Goal: Transaction & Acquisition: Book appointment/travel/reservation

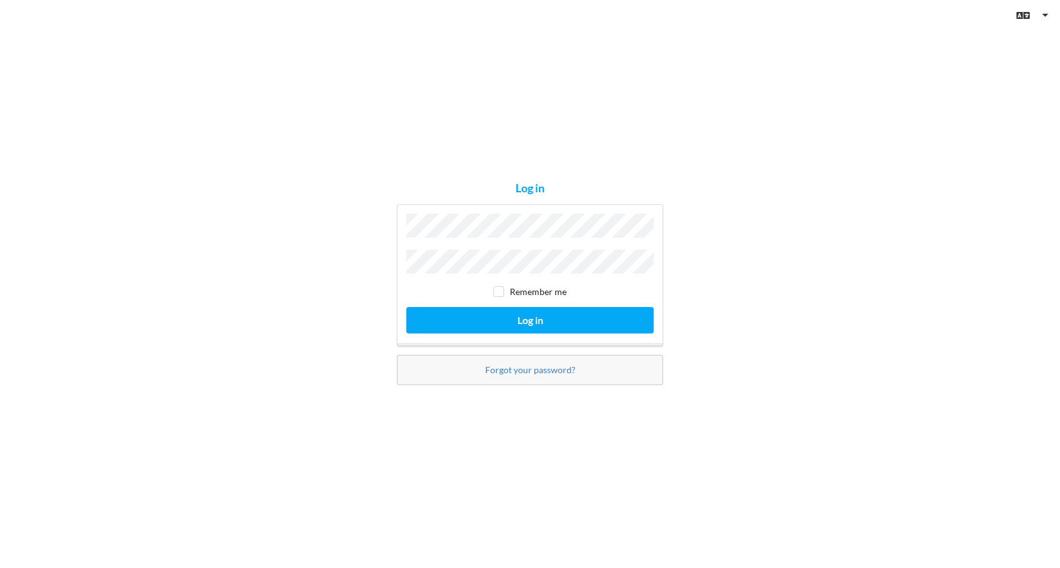
click at [497, 287] on input "checkbox" at bounding box center [498, 291] width 11 height 11
checkbox input "true"
click at [497, 314] on button "Log in" at bounding box center [529, 320] width 247 height 26
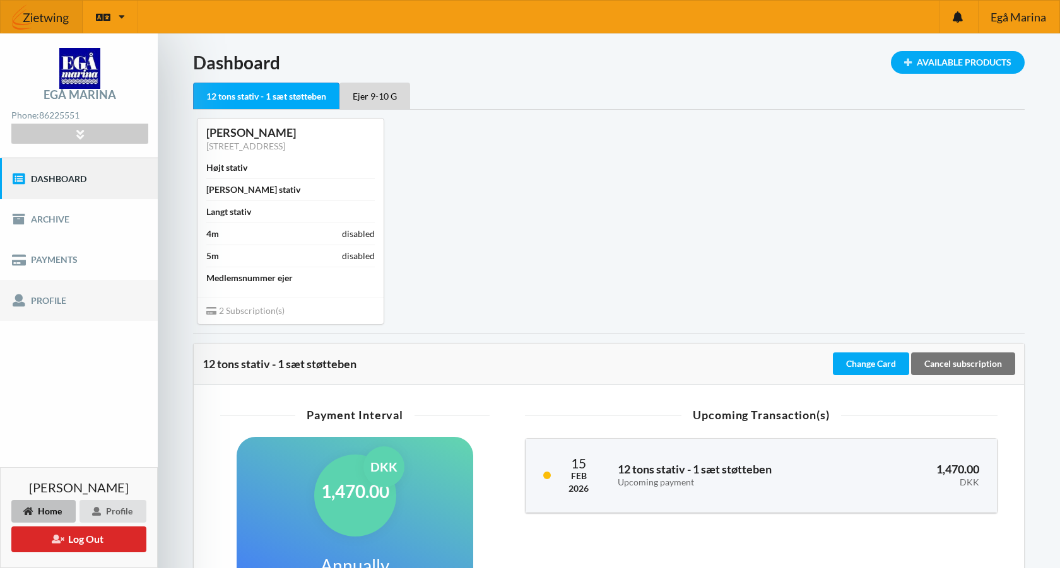
click at [52, 301] on link "Profile" at bounding box center [79, 300] width 158 height 40
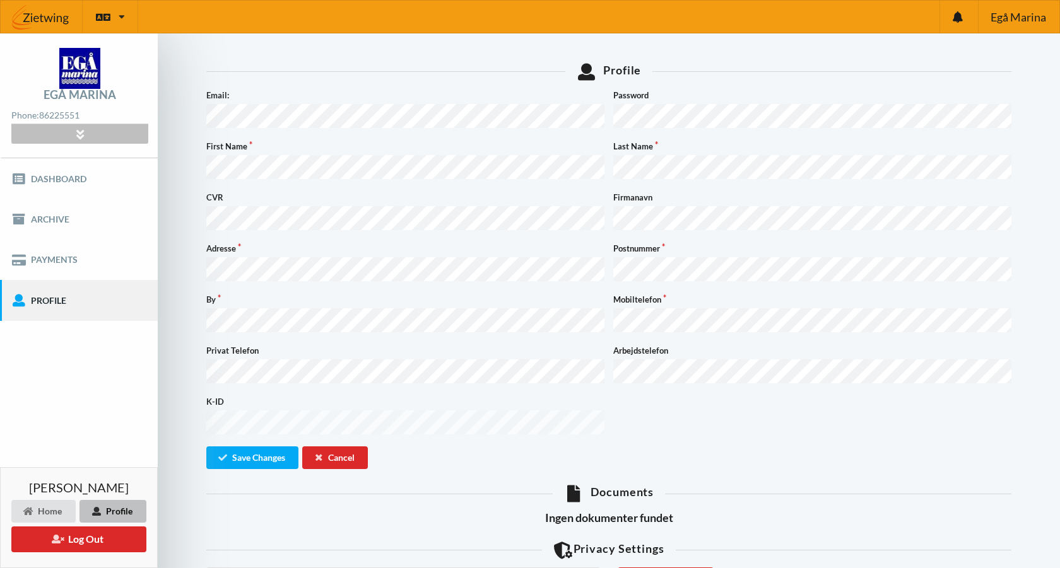
click at [68, 134] on div at bounding box center [79, 134] width 136 height 20
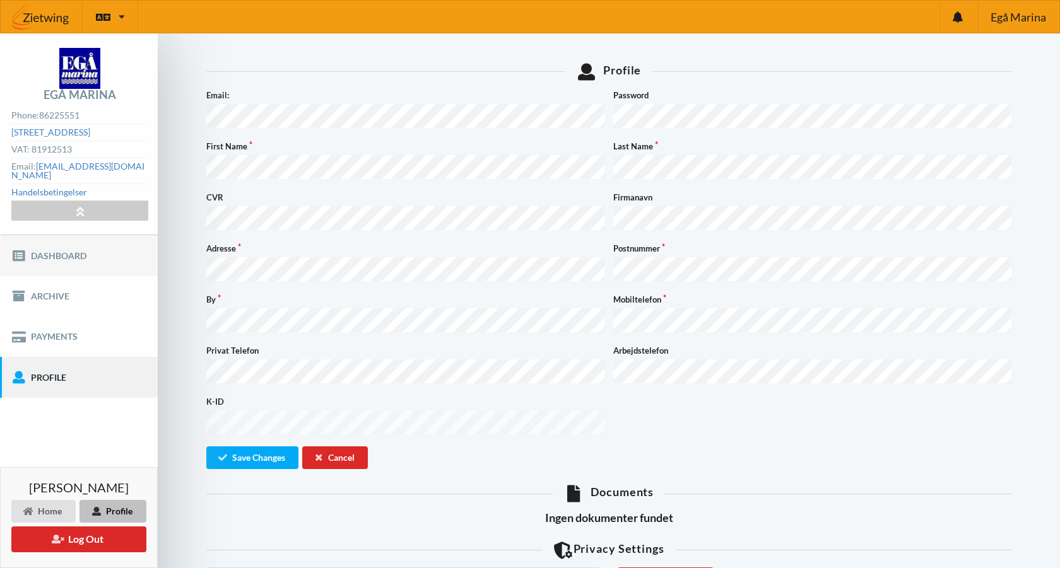
click at [69, 251] on link "Dashboard" at bounding box center [79, 255] width 158 height 40
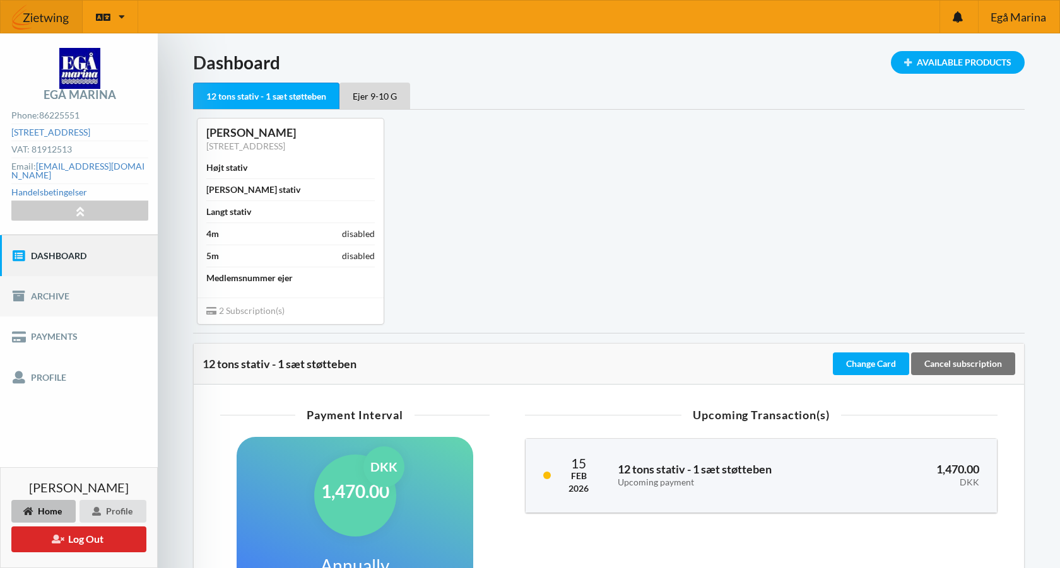
click at [49, 291] on link "Archive" at bounding box center [79, 296] width 158 height 40
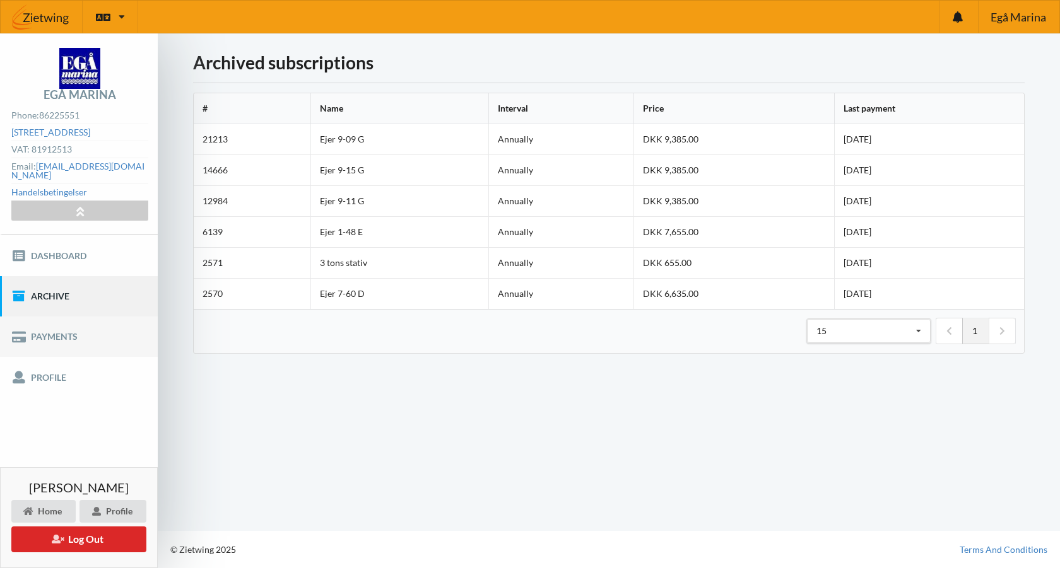
click at [43, 334] on link "Payments" at bounding box center [79, 337] width 158 height 40
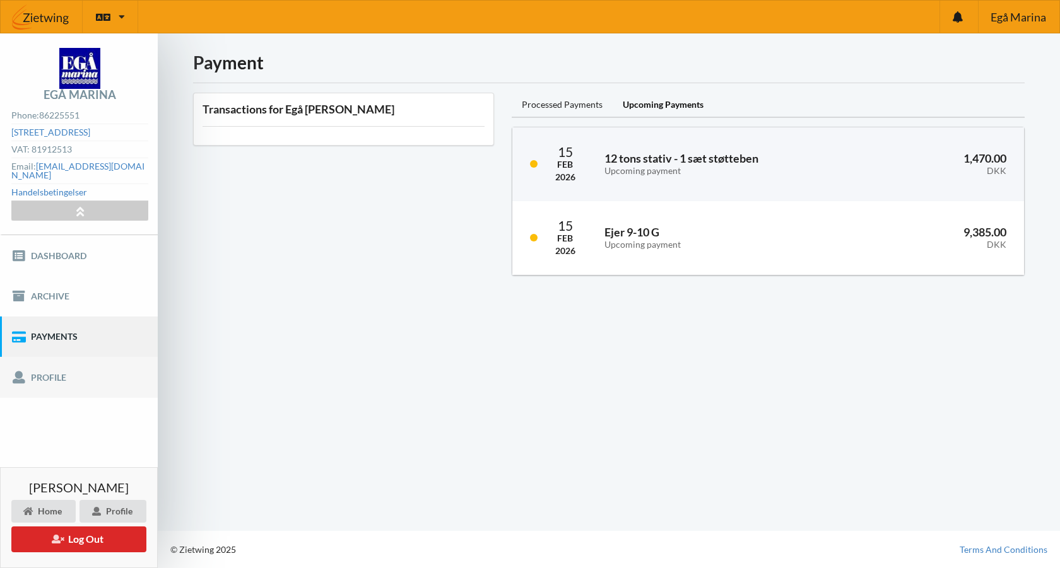
click at [43, 365] on link "Profile" at bounding box center [79, 377] width 158 height 40
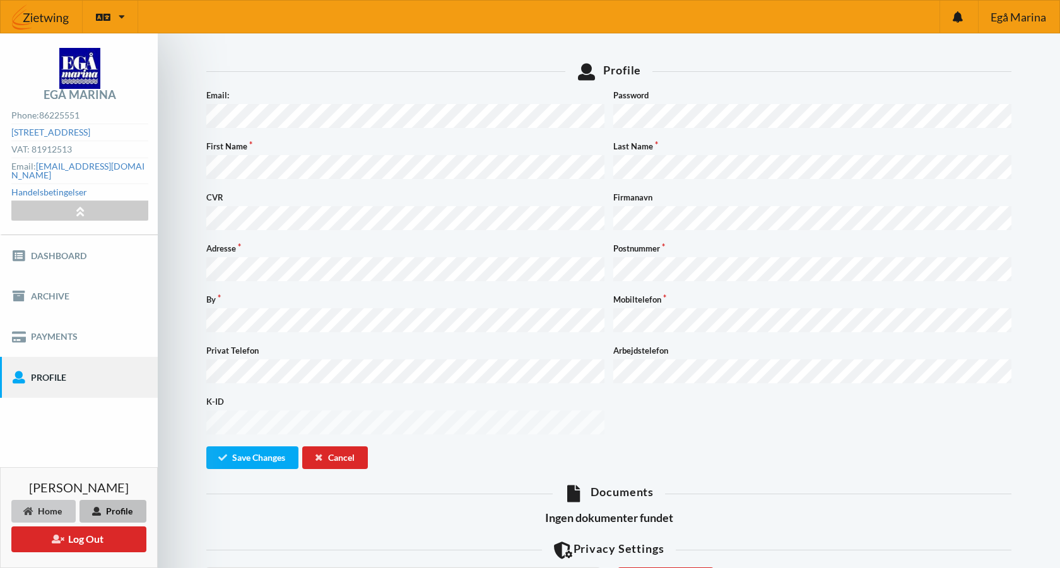
click at [41, 511] on div "Home" at bounding box center [43, 511] width 64 height 23
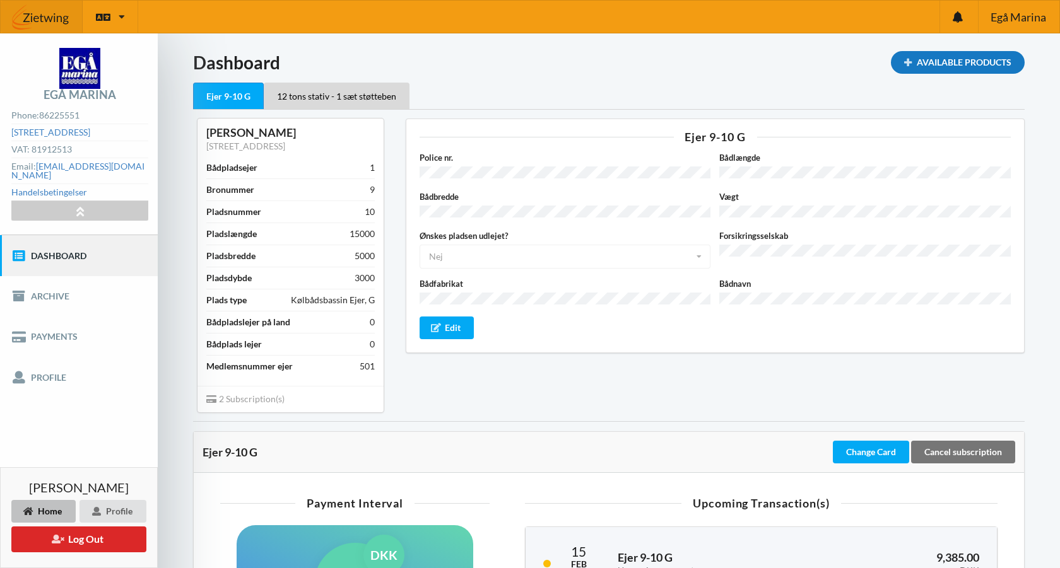
click at [939, 57] on div "Available Products" at bounding box center [958, 62] width 134 height 23
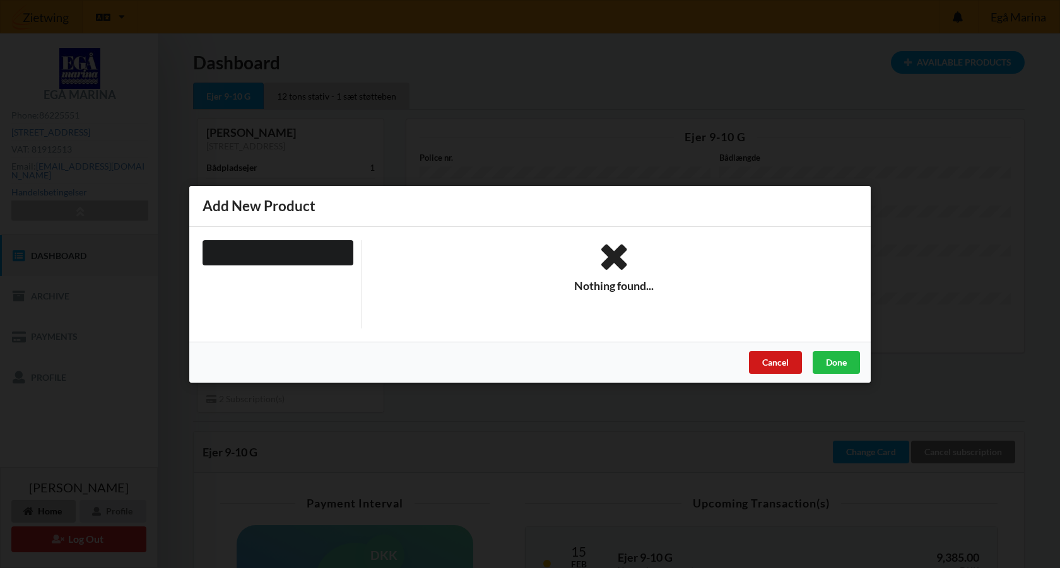
click at [774, 361] on div "Cancel" at bounding box center [775, 362] width 53 height 23
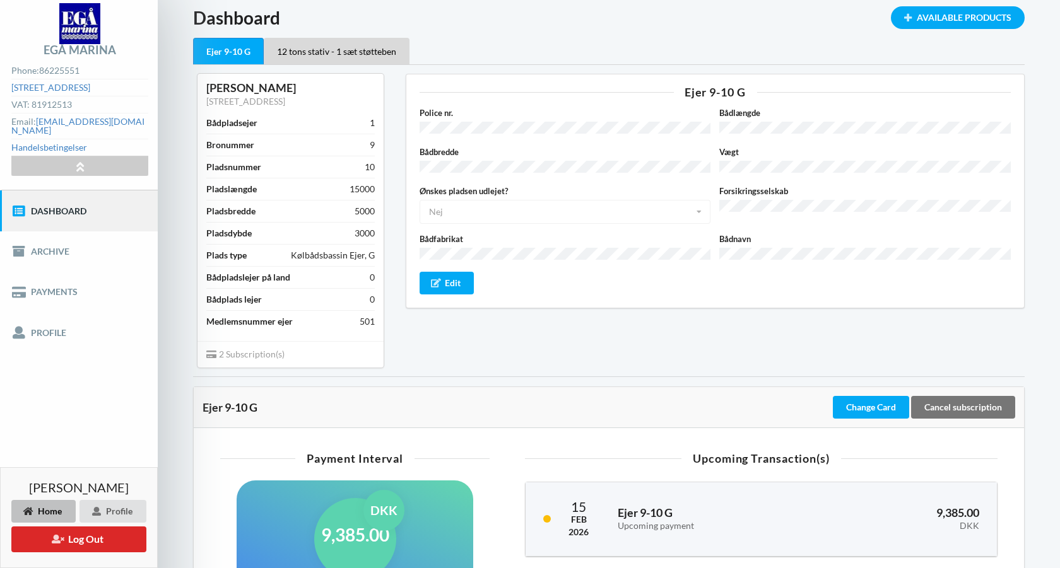
scroll to position [22, 0]
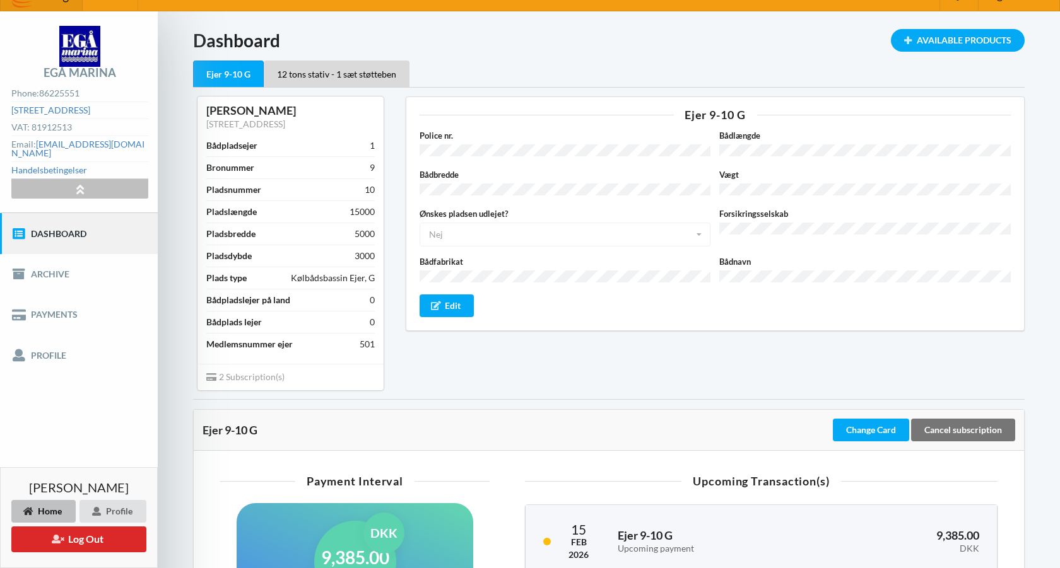
click at [76, 184] on icon at bounding box center [80, 189] width 15 height 11
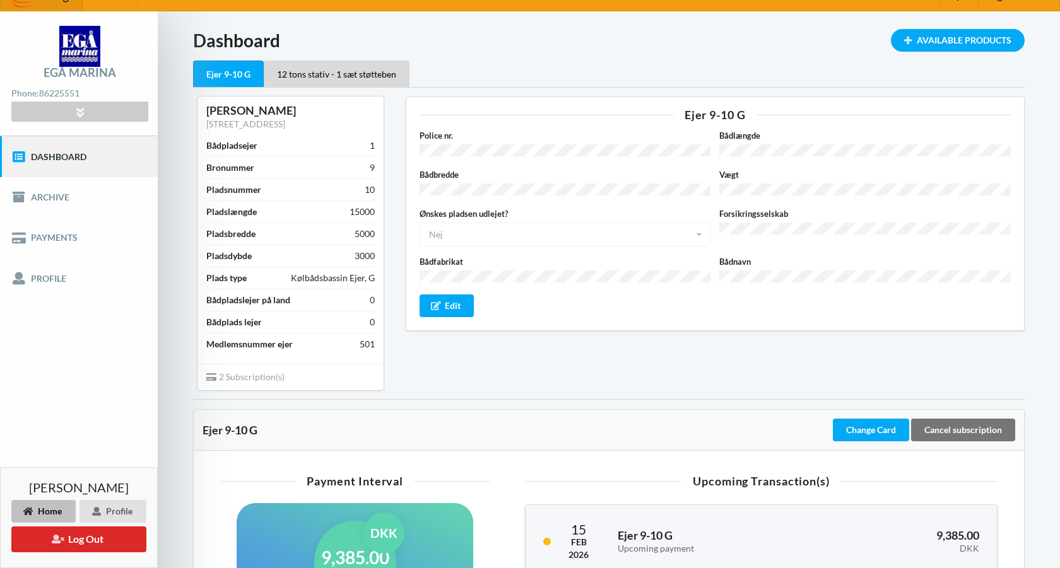
click at [61, 511] on div "Home" at bounding box center [43, 511] width 64 height 23
click at [42, 274] on link "Profile" at bounding box center [79, 278] width 158 height 40
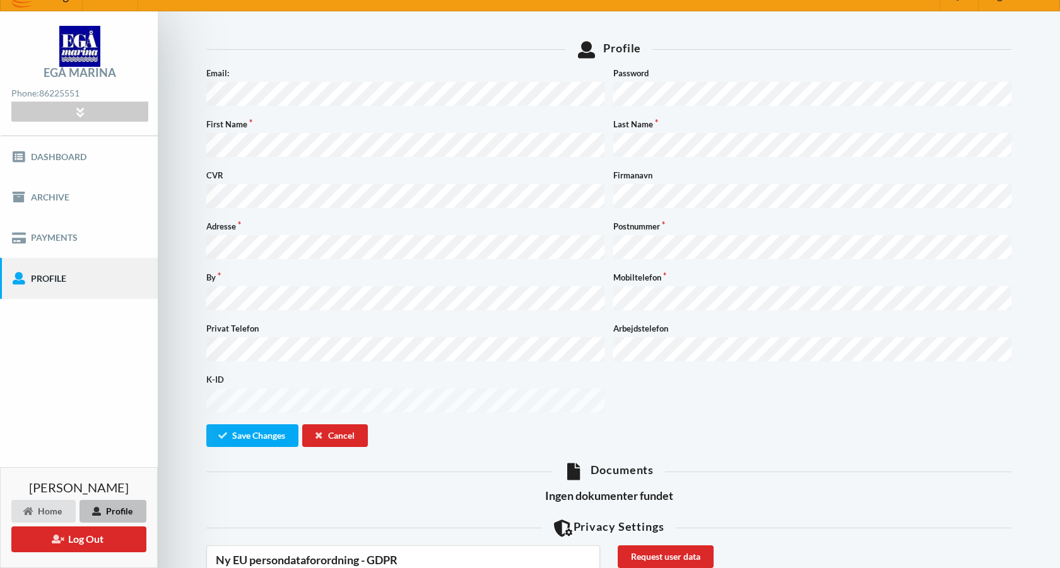
click at [45, 370] on div "Egå Marina Phone: [PHONE_NUMBER] [STREET_ADDRESS] VAT: 81912513 Email: [EMAIL_A…" at bounding box center [79, 455] width 158 height 889
click at [45, 231] on link "Payments" at bounding box center [79, 238] width 158 height 40
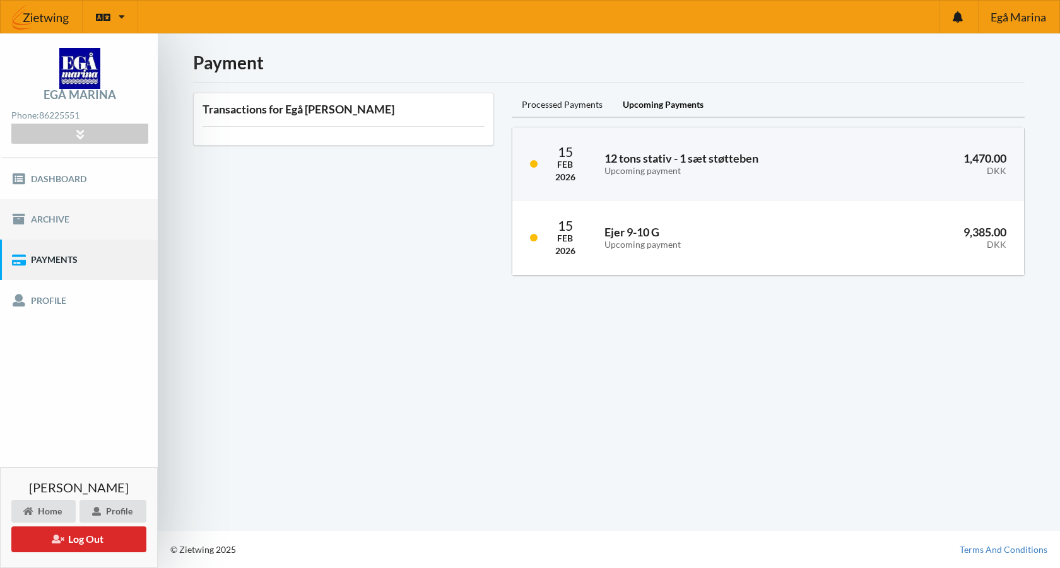
click at [39, 218] on link "Archive" at bounding box center [79, 219] width 158 height 40
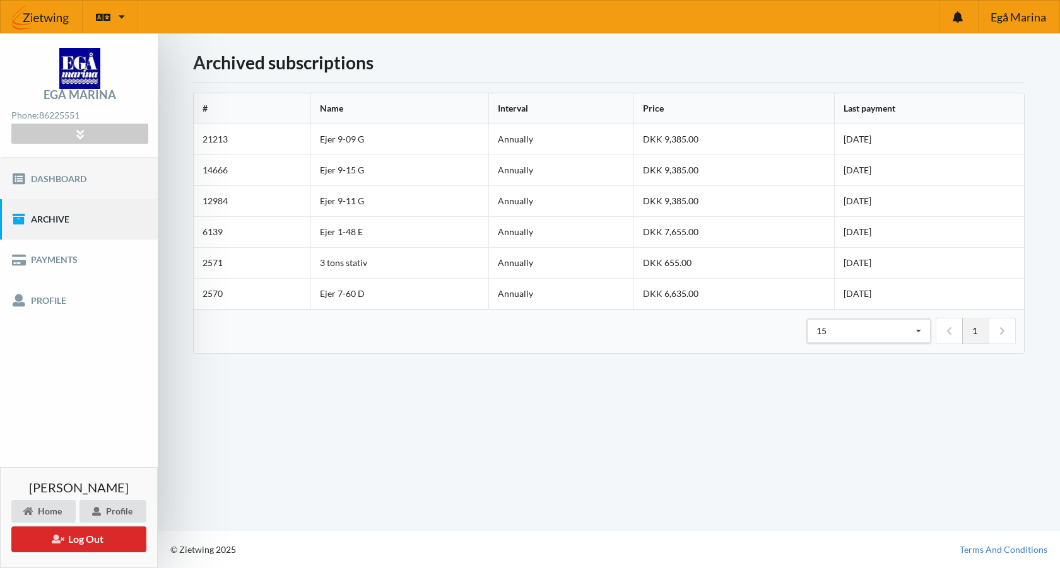
click at [68, 174] on link "Dashboard" at bounding box center [79, 178] width 158 height 40
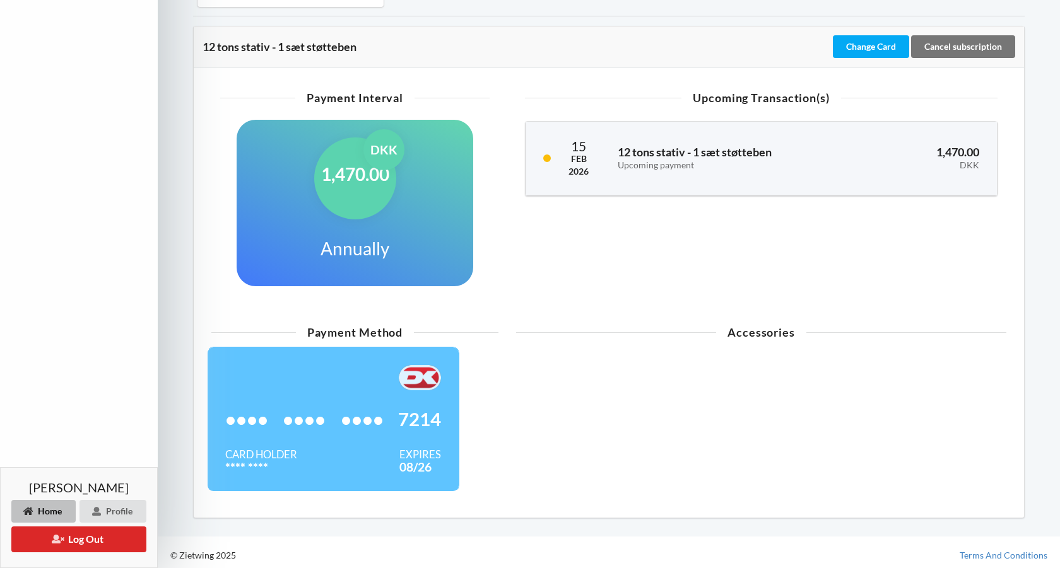
scroll to position [317, 0]
click at [59, 540] on icon at bounding box center [58, 538] width 12 height 9
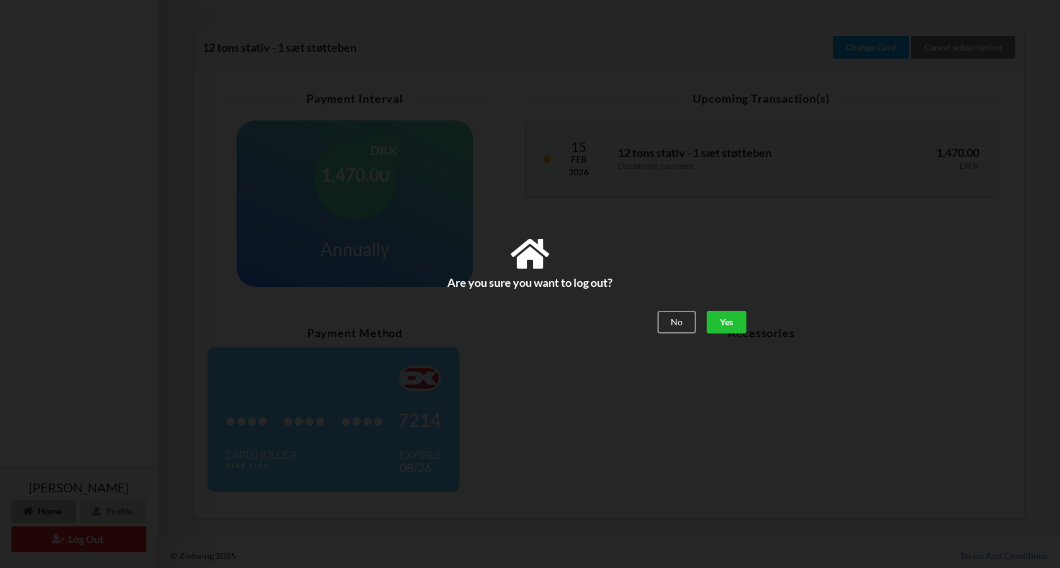
click at [731, 320] on div "Yes" at bounding box center [726, 322] width 40 height 23
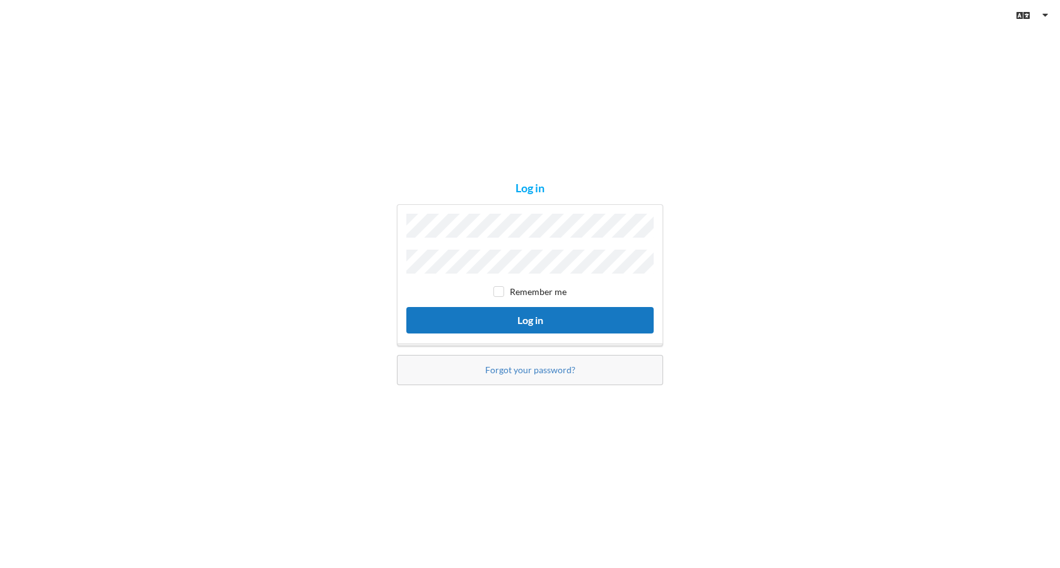
click at [532, 313] on button "Log in" at bounding box center [529, 320] width 247 height 26
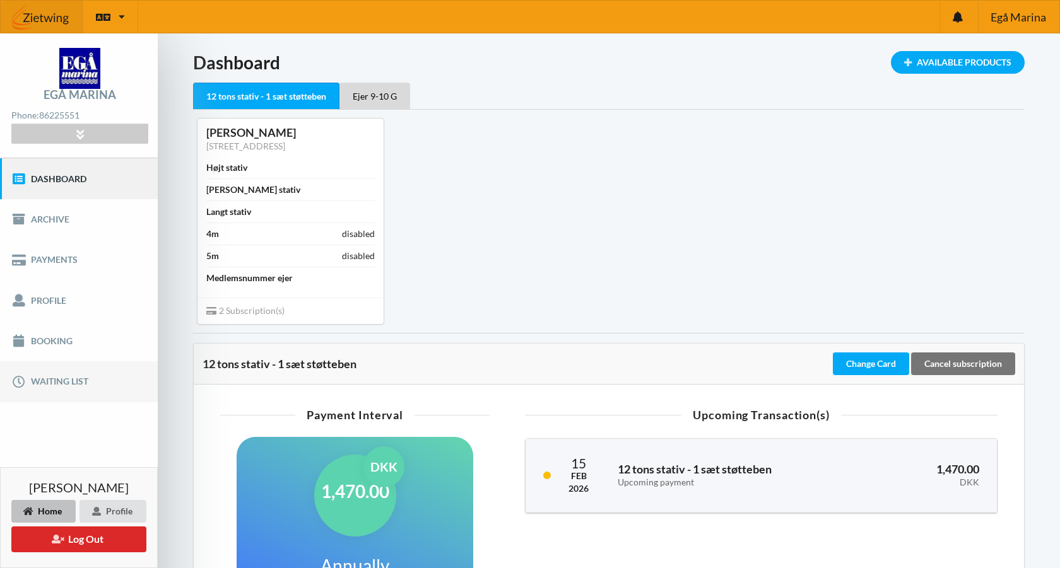
click at [52, 377] on link "Waiting list" at bounding box center [79, 381] width 158 height 40
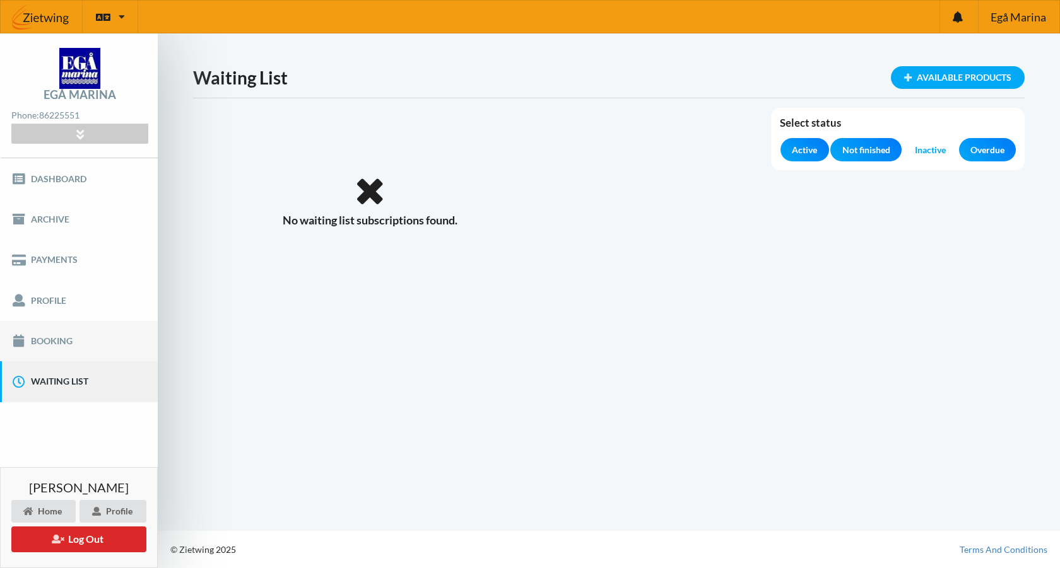
click at [53, 338] on link "Booking" at bounding box center [79, 341] width 158 height 40
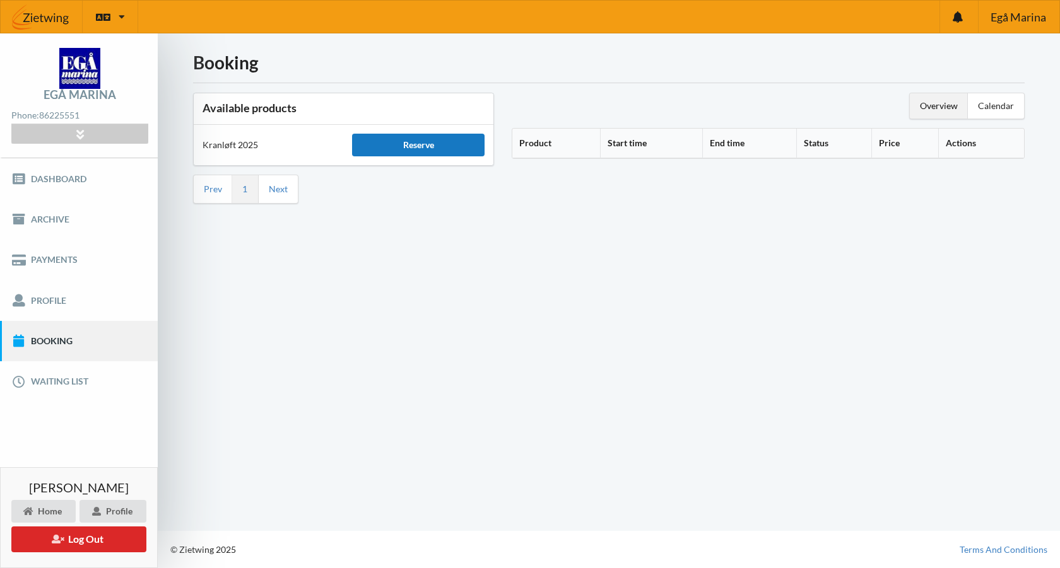
click at [400, 139] on div "Reserve" at bounding box center [418, 145] width 132 height 23
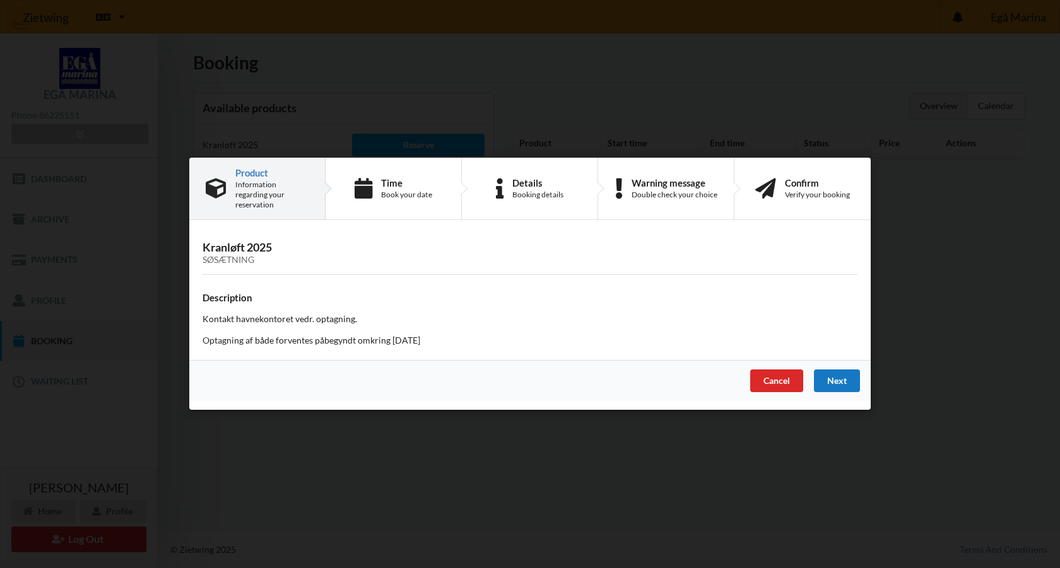
click at [834, 377] on div "Next" at bounding box center [837, 381] width 46 height 23
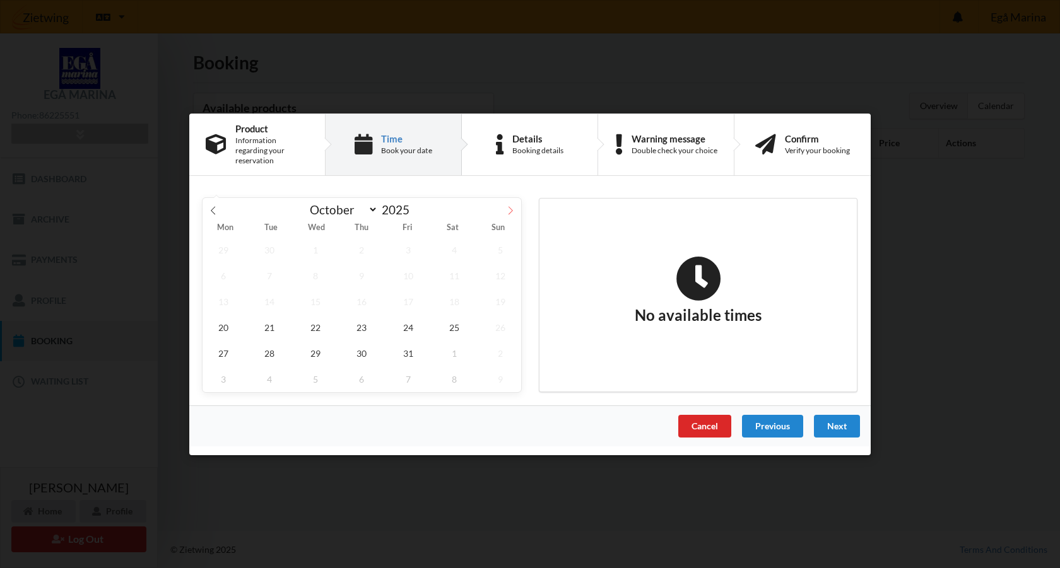
click at [511, 206] on icon at bounding box center [510, 210] width 9 height 9
click at [213, 209] on icon at bounding box center [213, 210] width 9 height 9
select select "9"
click at [219, 327] on span "20" at bounding box center [223, 327] width 42 height 26
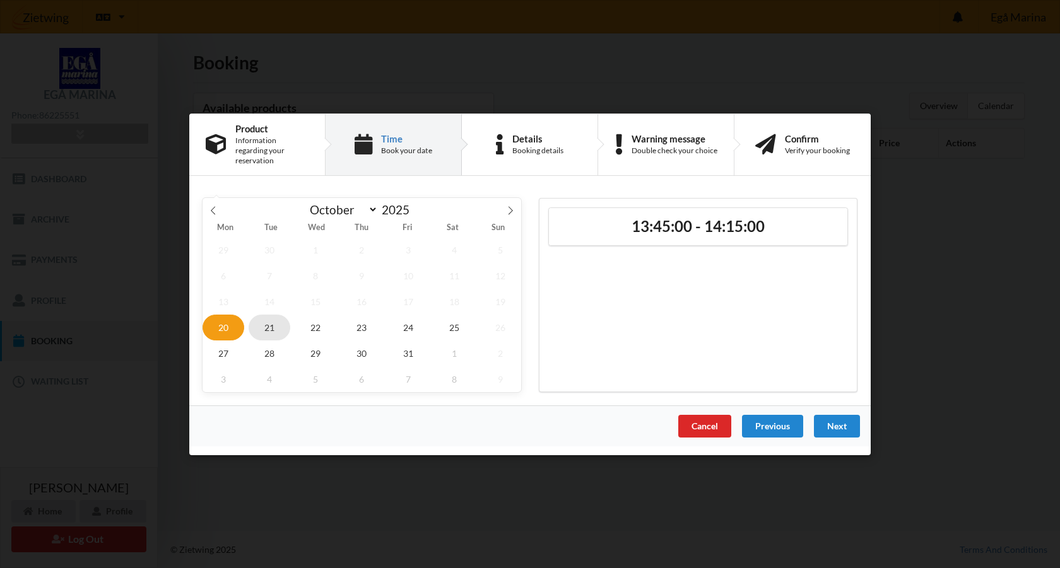
click at [264, 327] on span "21" at bounding box center [269, 327] width 42 height 26
click at [332, 324] on span "22" at bounding box center [316, 327] width 42 height 26
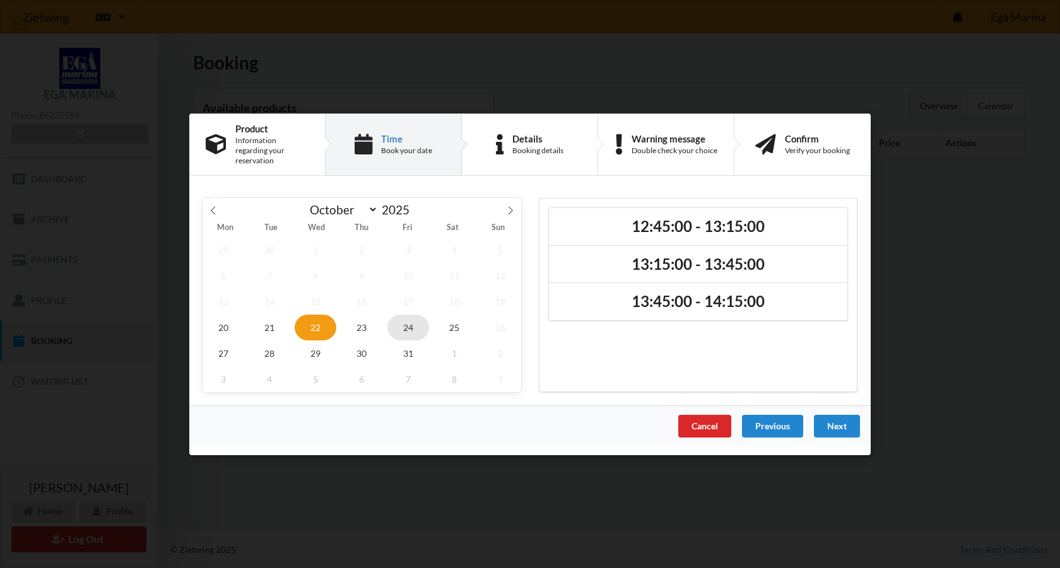
click at [409, 327] on span "24" at bounding box center [408, 327] width 42 height 26
click at [449, 325] on span "25" at bounding box center [454, 327] width 42 height 26
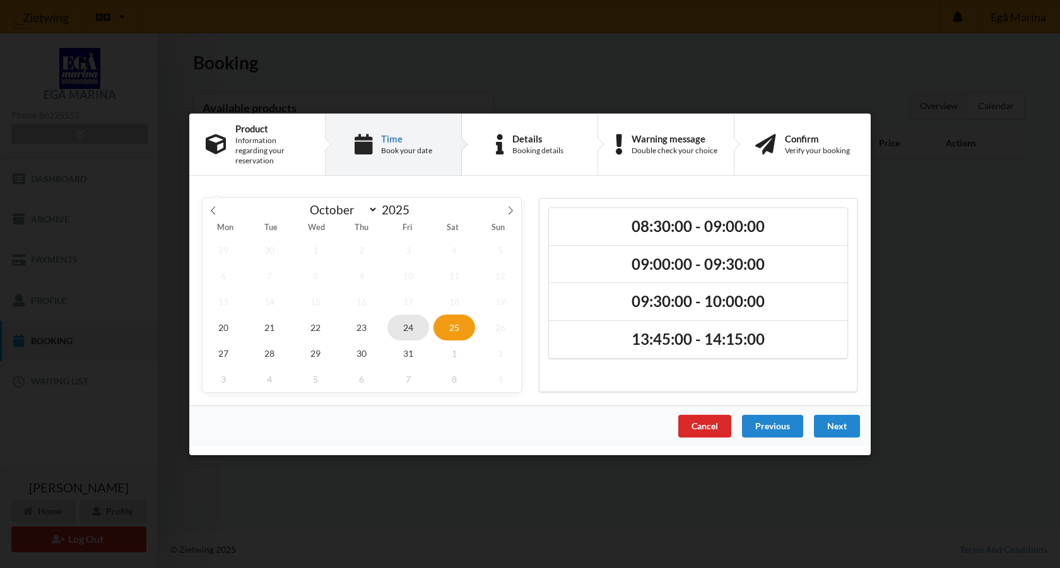
click at [416, 324] on span "24" at bounding box center [408, 327] width 42 height 26
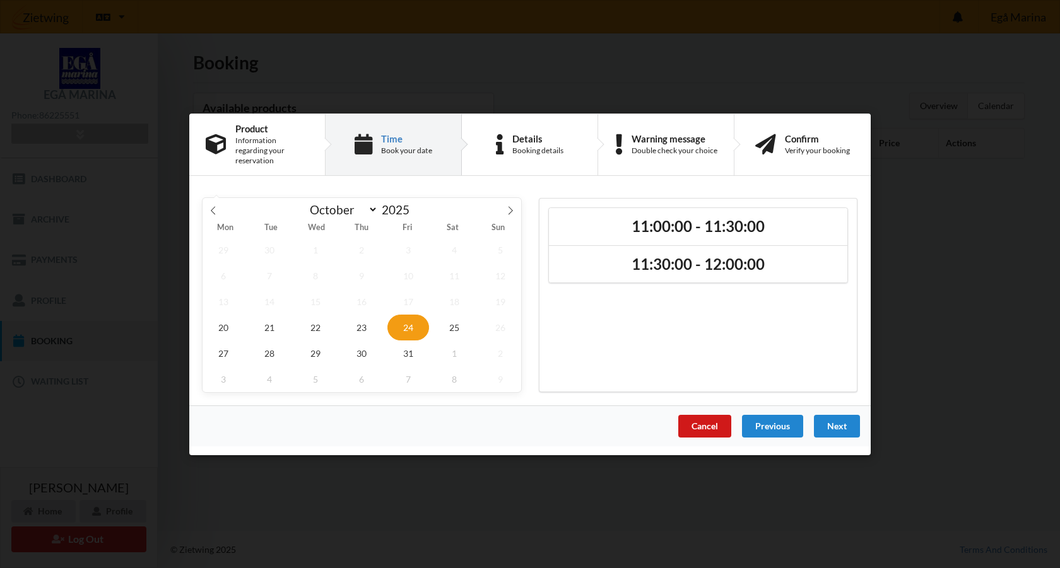
click at [712, 419] on div "Cancel" at bounding box center [704, 425] width 53 height 23
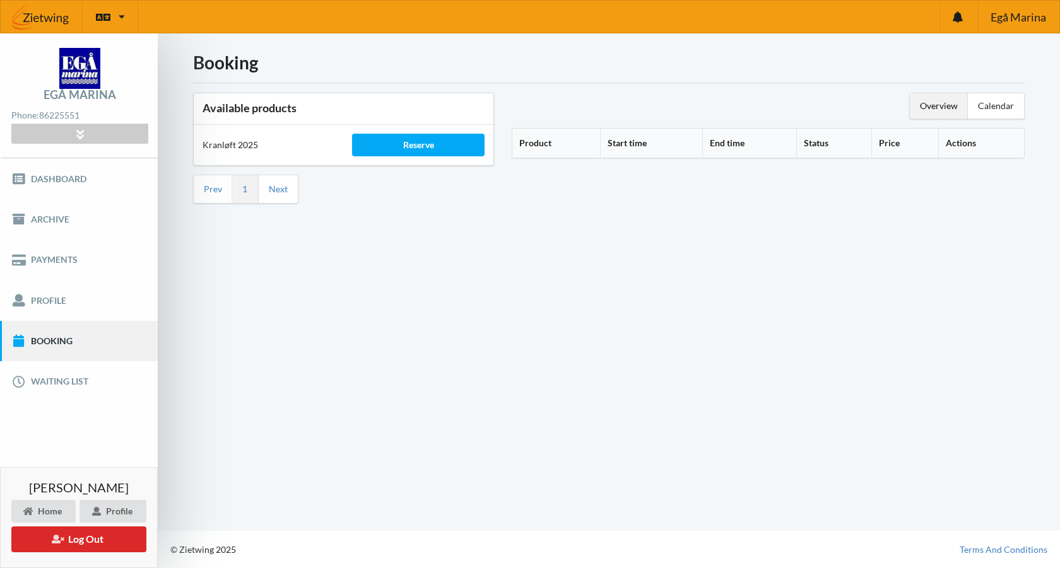
click at [654, 253] on div "Booking Available products Kranløft 2025 Reserve Prev 1 Next Overview Calendar …" at bounding box center [609, 282] width 902 height 498
click at [412, 148] on div "Reserve" at bounding box center [418, 145] width 132 height 23
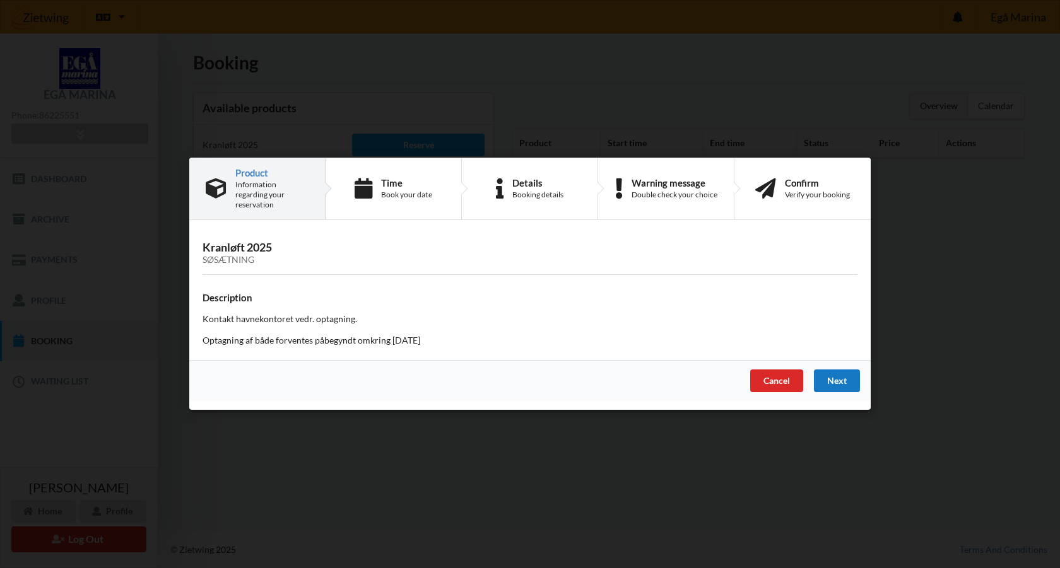
click at [847, 378] on div "Next" at bounding box center [837, 381] width 46 height 23
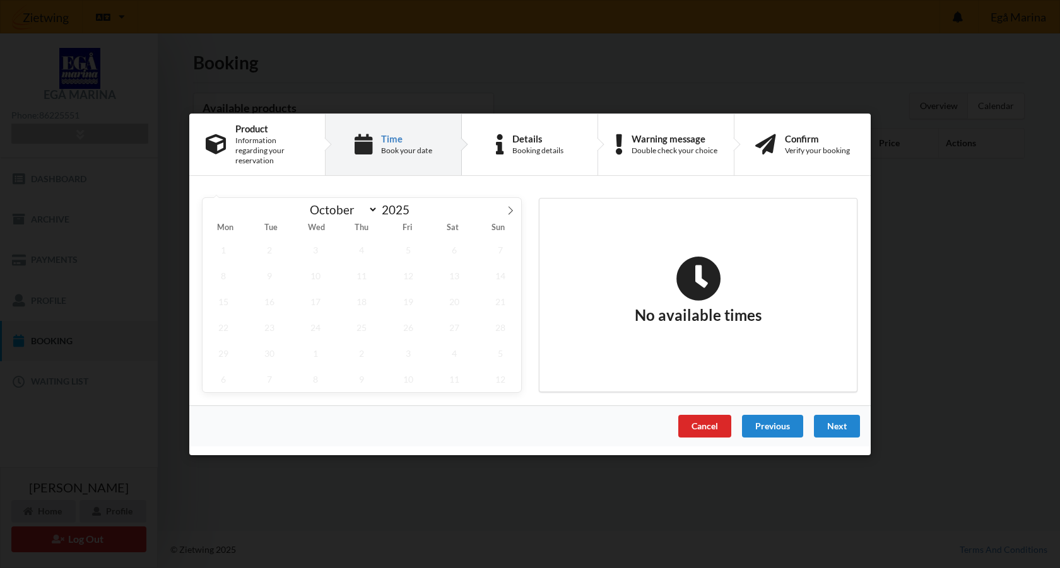
select select "9"
